Goal: Information Seeking & Learning: Learn about a topic

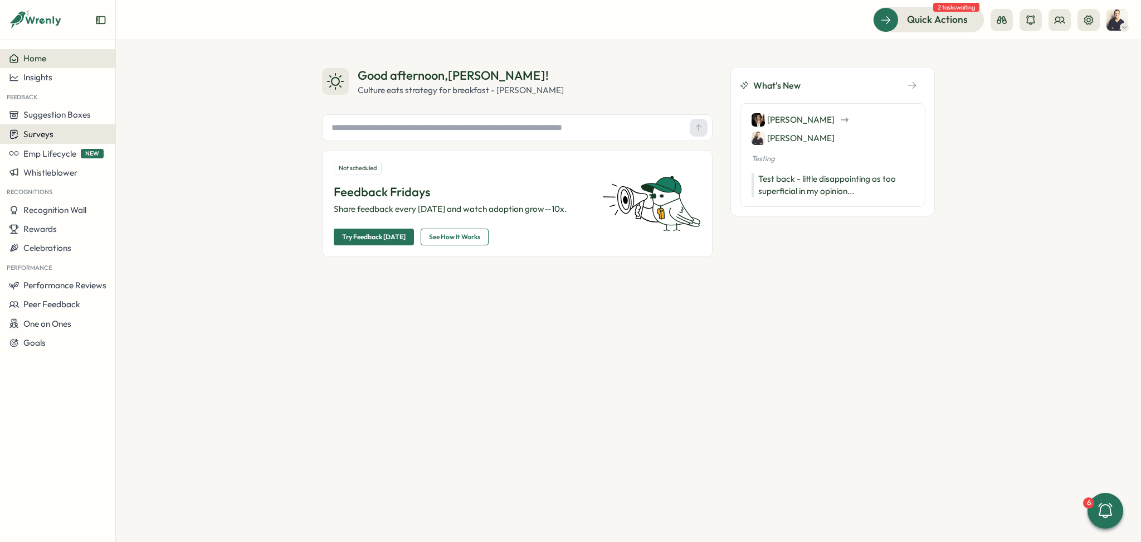
click at [39, 134] on span "Surveys" at bounding box center [38, 134] width 30 height 11
click at [28, 125] on button "Surveys" at bounding box center [57, 134] width 115 height 20
click at [39, 74] on span "Insights" at bounding box center [37, 77] width 29 height 11
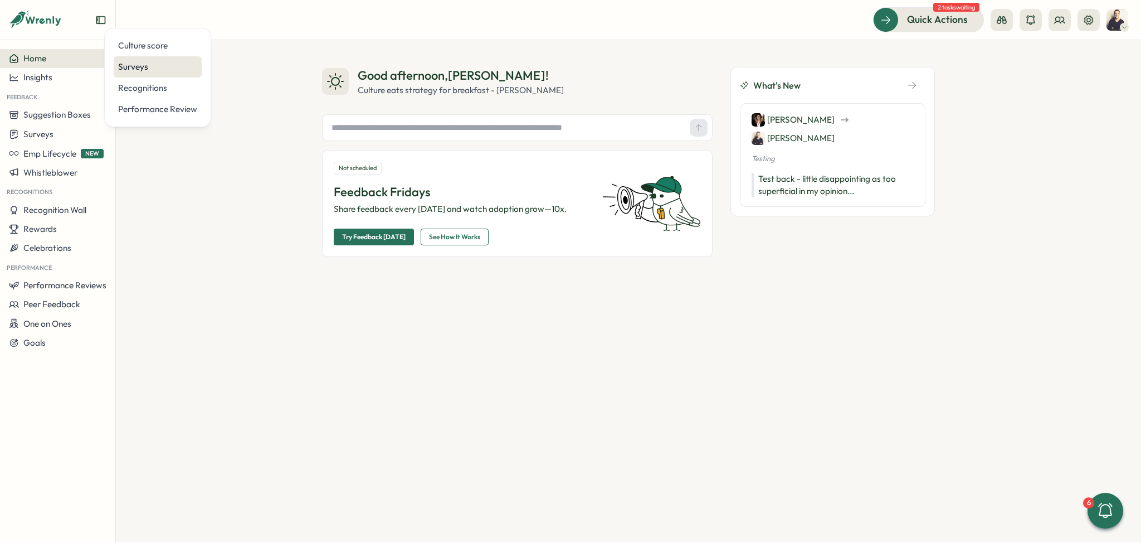
click at [166, 71] on div "Surveys" at bounding box center [157, 67] width 79 height 12
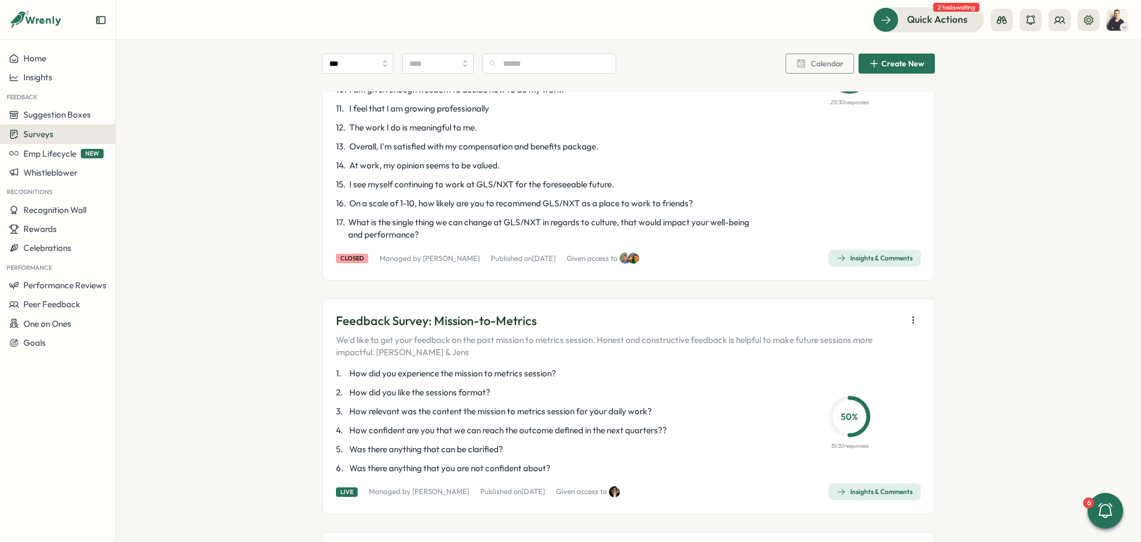
scroll to position [2452, 0]
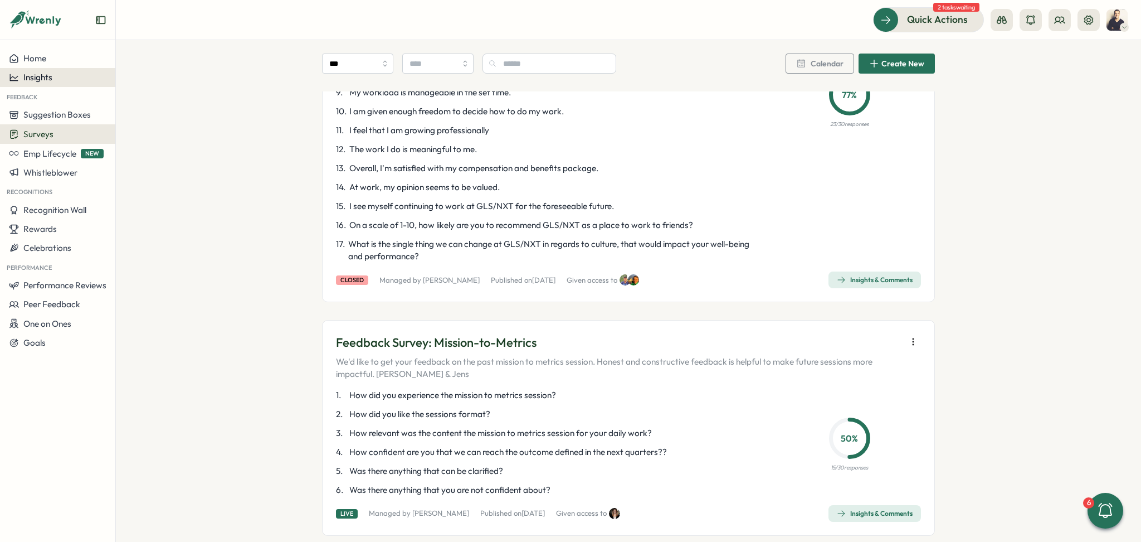
click at [50, 73] on span "Insights" at bounding box center [37, 77] width 29 height 11
click at [159, 47] on div "Culture score" at bounding box center [157, 46] width 79 height 12
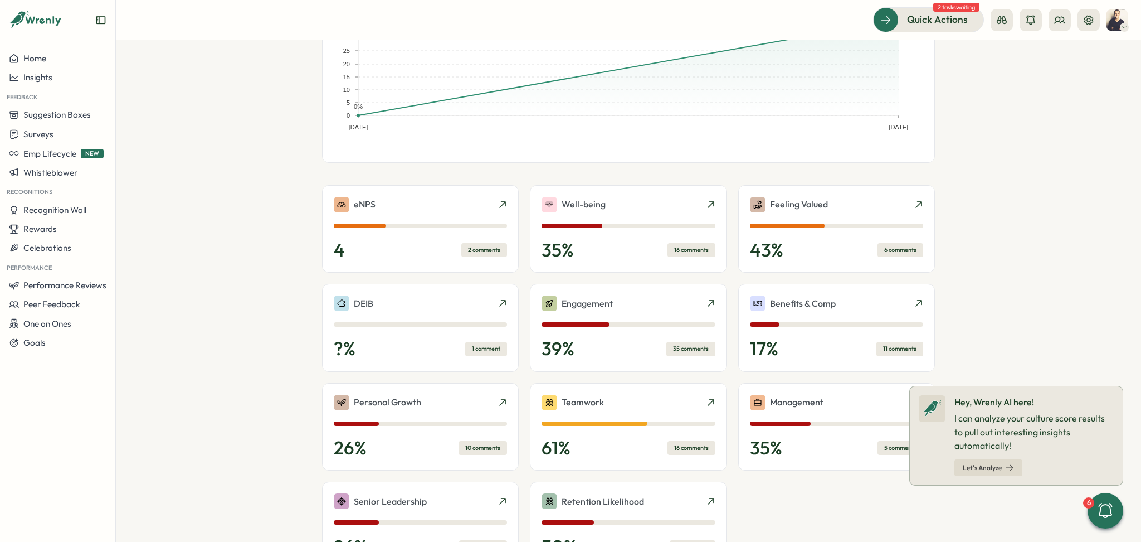
scroll to position [148, 0]
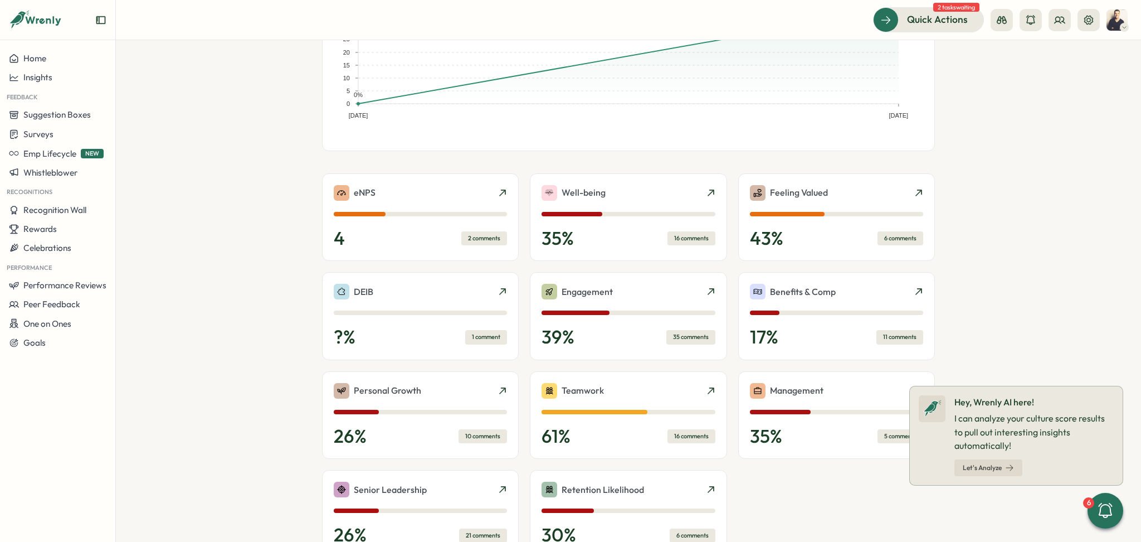
click at [1119, 387] on icon at bounding box center [1123, 386] width 9 height 9
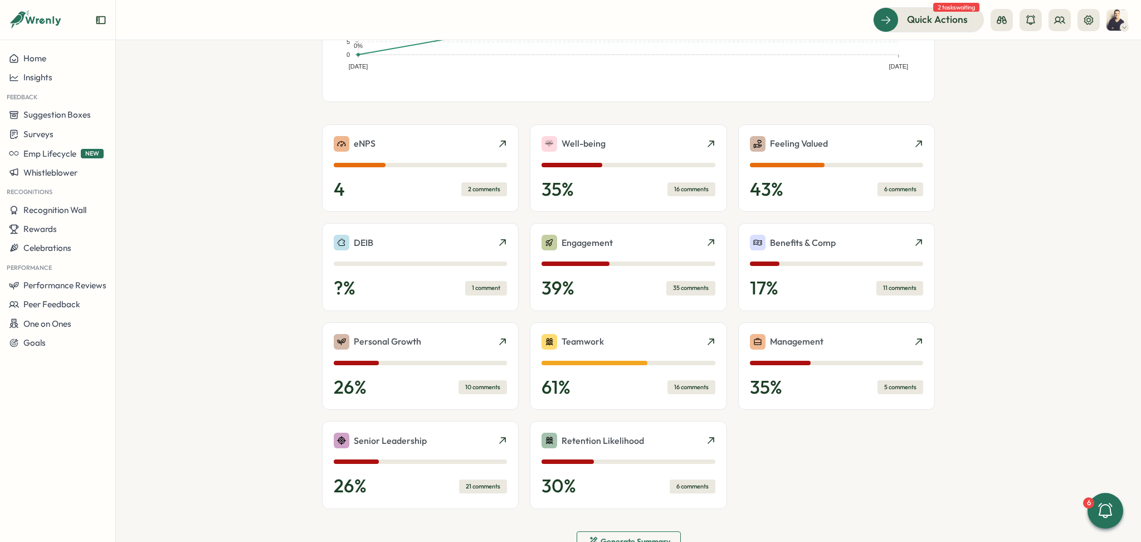
scroll to position [223, 0]
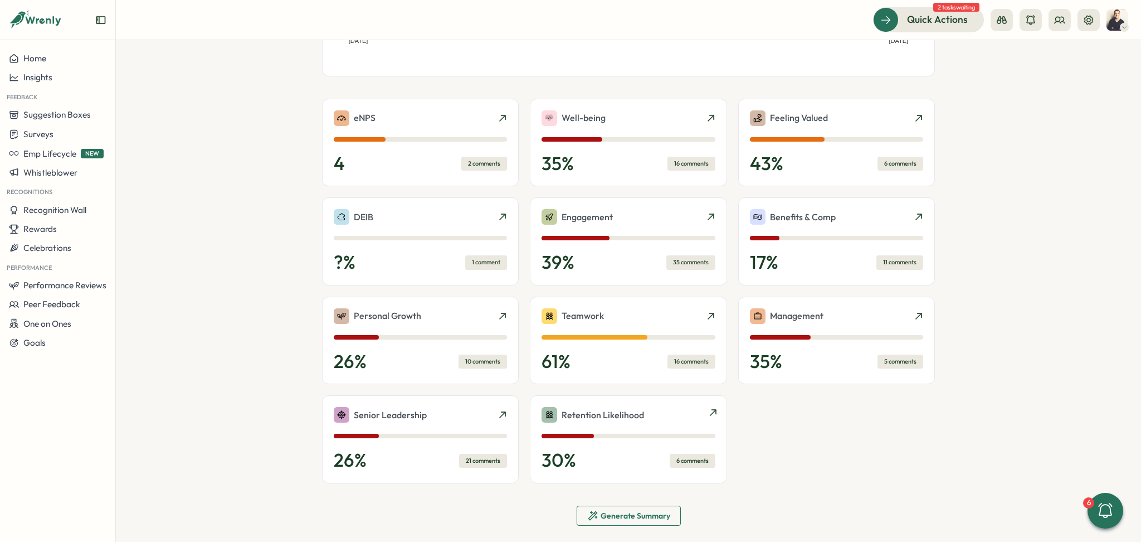
click at [565, 453] on p "30 %" at bounding box center [559, 460] width 35 height 22
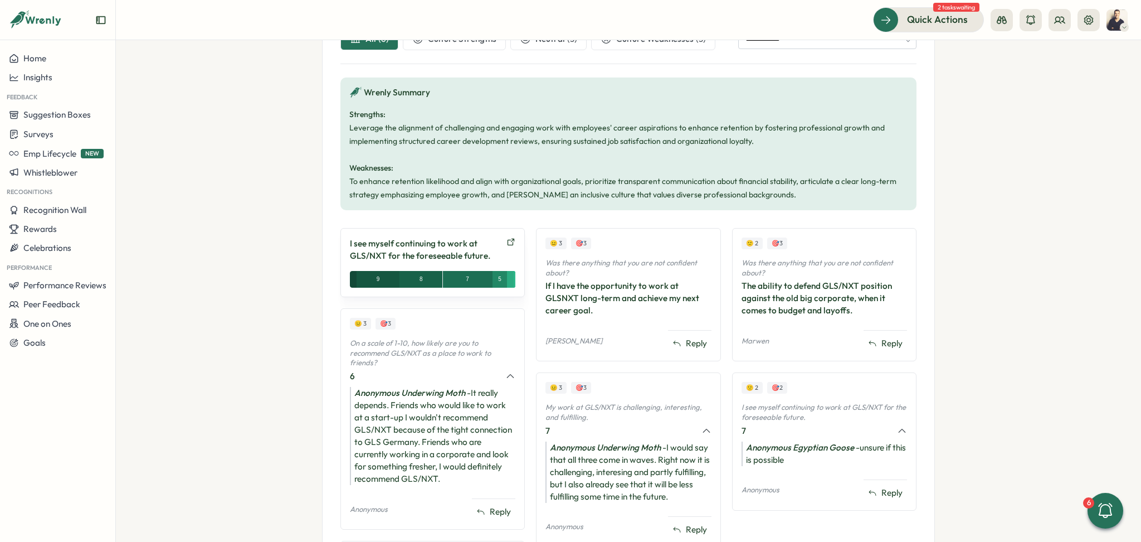
scroll to position [420, 0]
